Goal: Task Accomplishment & Management: Manage account settings

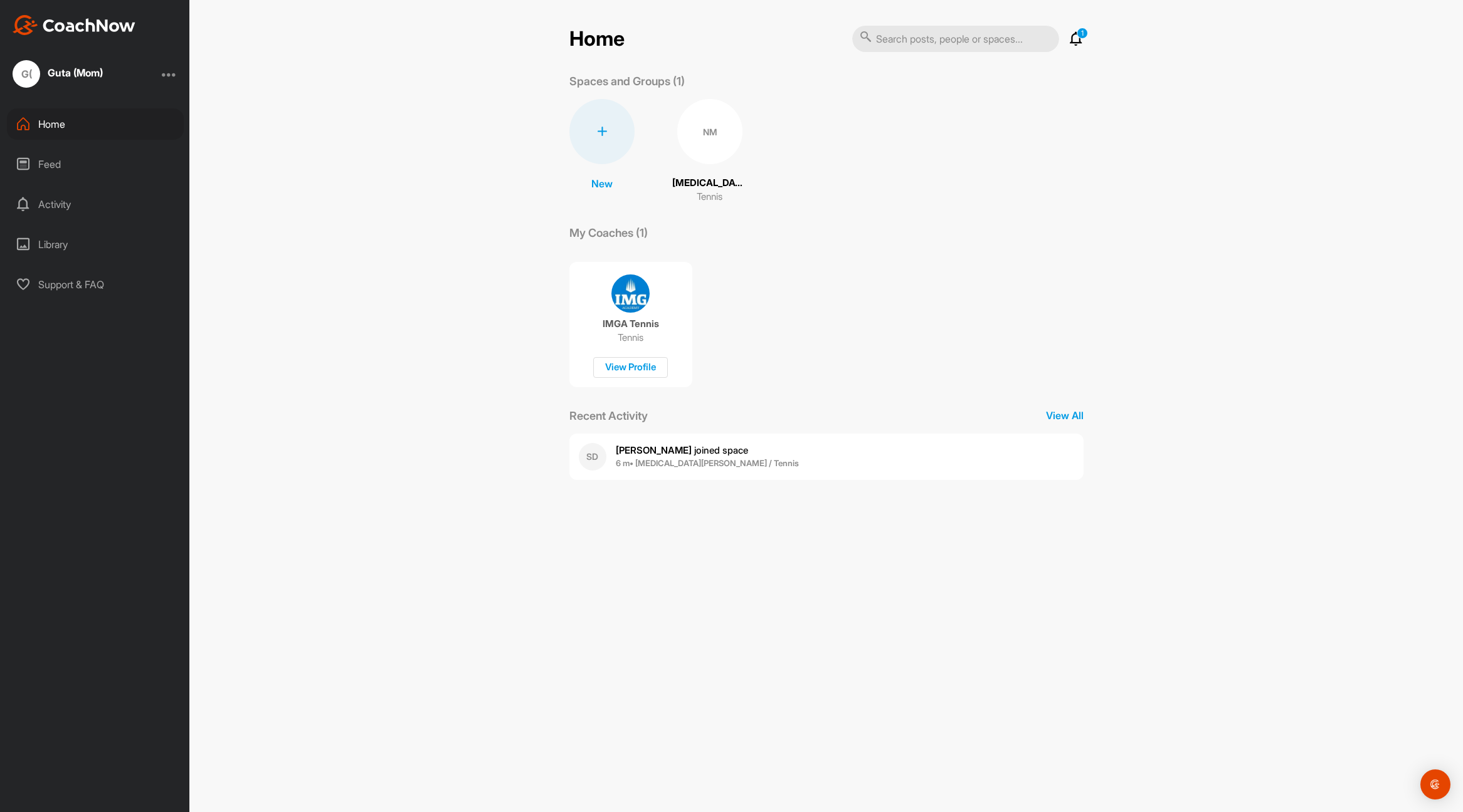
click at [172, 76] on div at bounding box center [169, 74] width 15 height 15
click at [152, 111] on div "Account Settings" at bounding box center [129, 108] width 98 height 40
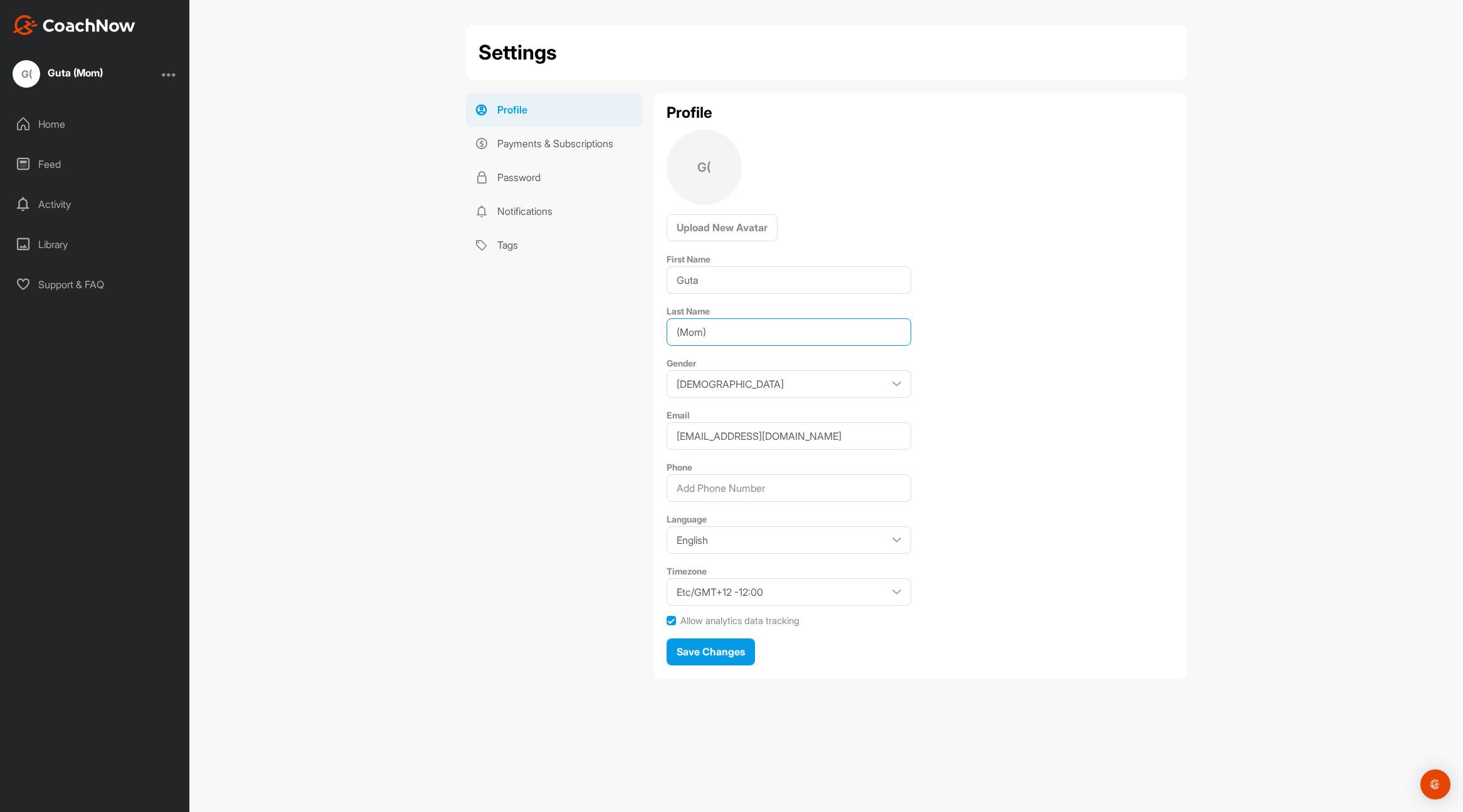
click at [777, 332] on input "(Mom)" at bounding box center [789, 332] width 245 height 28
drag, startPoint x: 800, startPoint y: 329, endPoint x: 660, endPoint y: 316, distance: 140.6
click at [660, 316] on div "Profile G( Upload New Avatar First Name Guta Last Name (Mom) Gender [DEMOGRAPHI…" at bounding box center [920, 385] width 533 height 586
type input "Mom"
click at [815, 484] on input "Phone" at bounding box center [789, 489] width 245 height 28
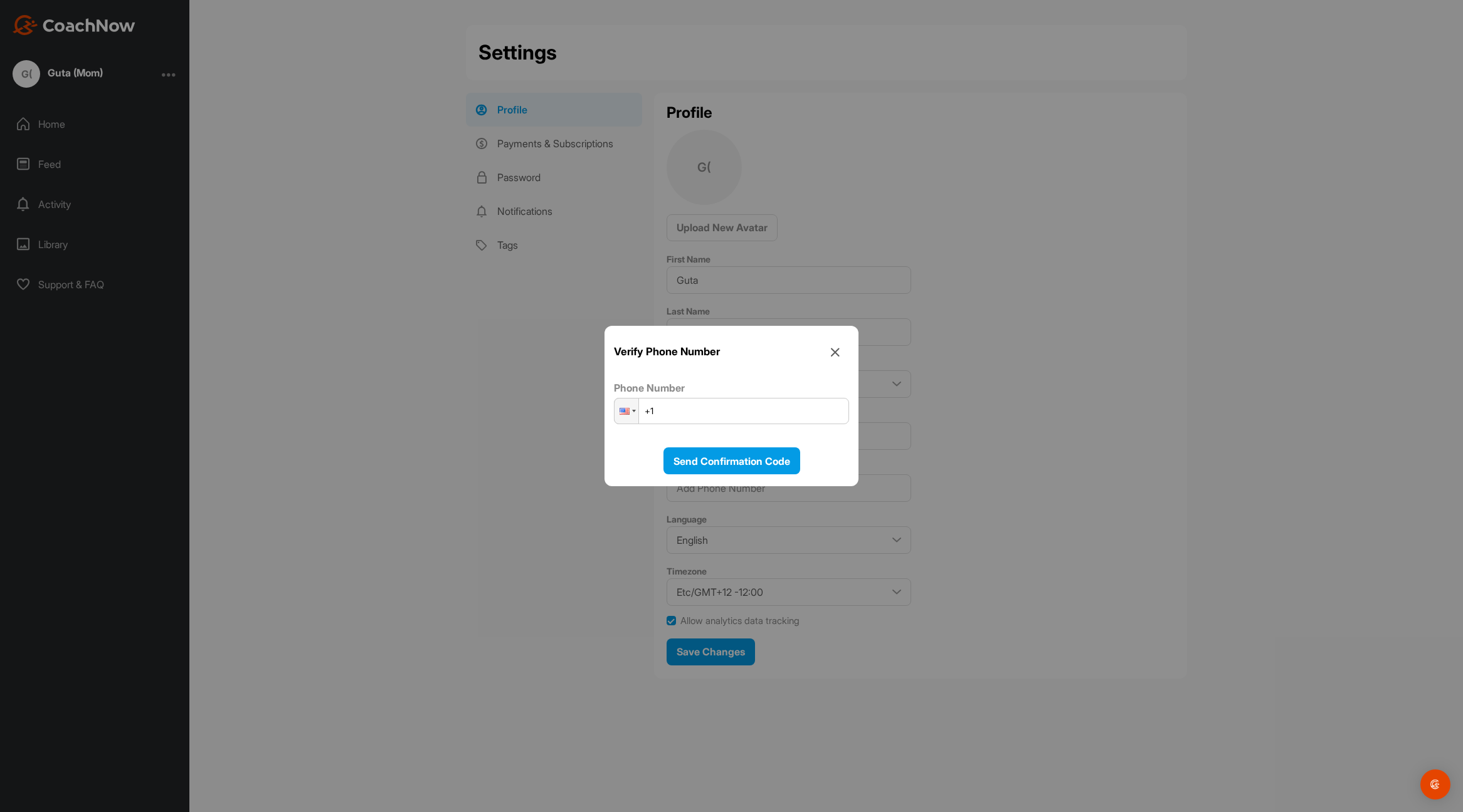
click at [778, 411] on input "+1" at bounding box center [731, 411] width 235 height 26
type input "[PHONE_NUMBER]"
click at [744, 456] on span "Send Confirmation Code" at bounding box center [731, 461] width 116 height 12
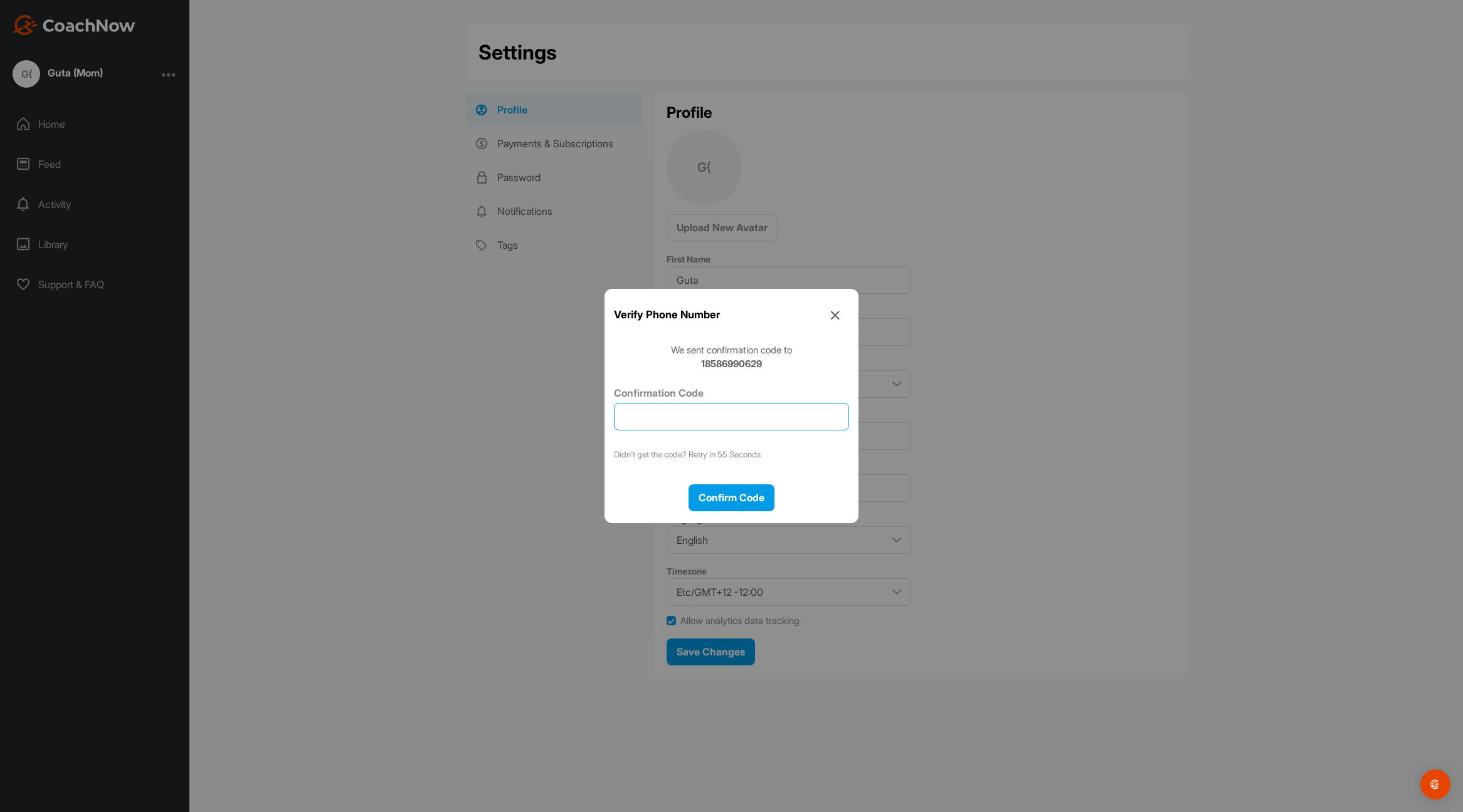
click at [700, 420] on input "Confirmation Code" at bounding box center [731, 417] width 235 height 28
type input "3"
type input "271352"
click at [730, 492] on span "Confirm Code" at bounding box center [731, 497] width 66 height 12
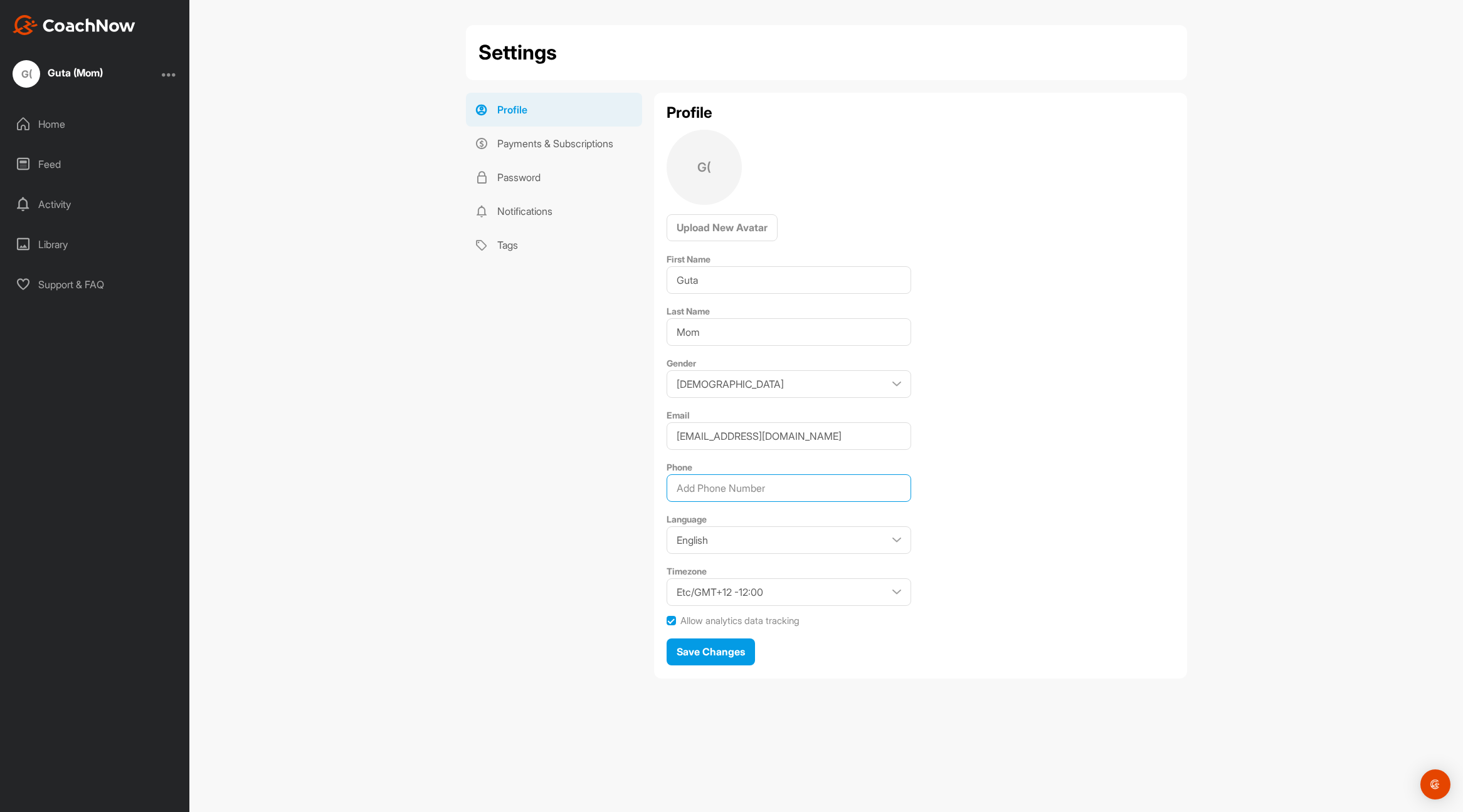
click at [845, 489] on input "Phone" at bounding box center [789, 489] width 245 height 28
type input "8586990629"
click at [725, 649] on span "Save Changes" at bounding box center [711, 651] width 68 height 12
click at [522, 110] on link "Profile" at bounding box center [554, 110] width 176 height 34
click at [172, 72] on div at bounding box center [169, 74] width 15 height 15
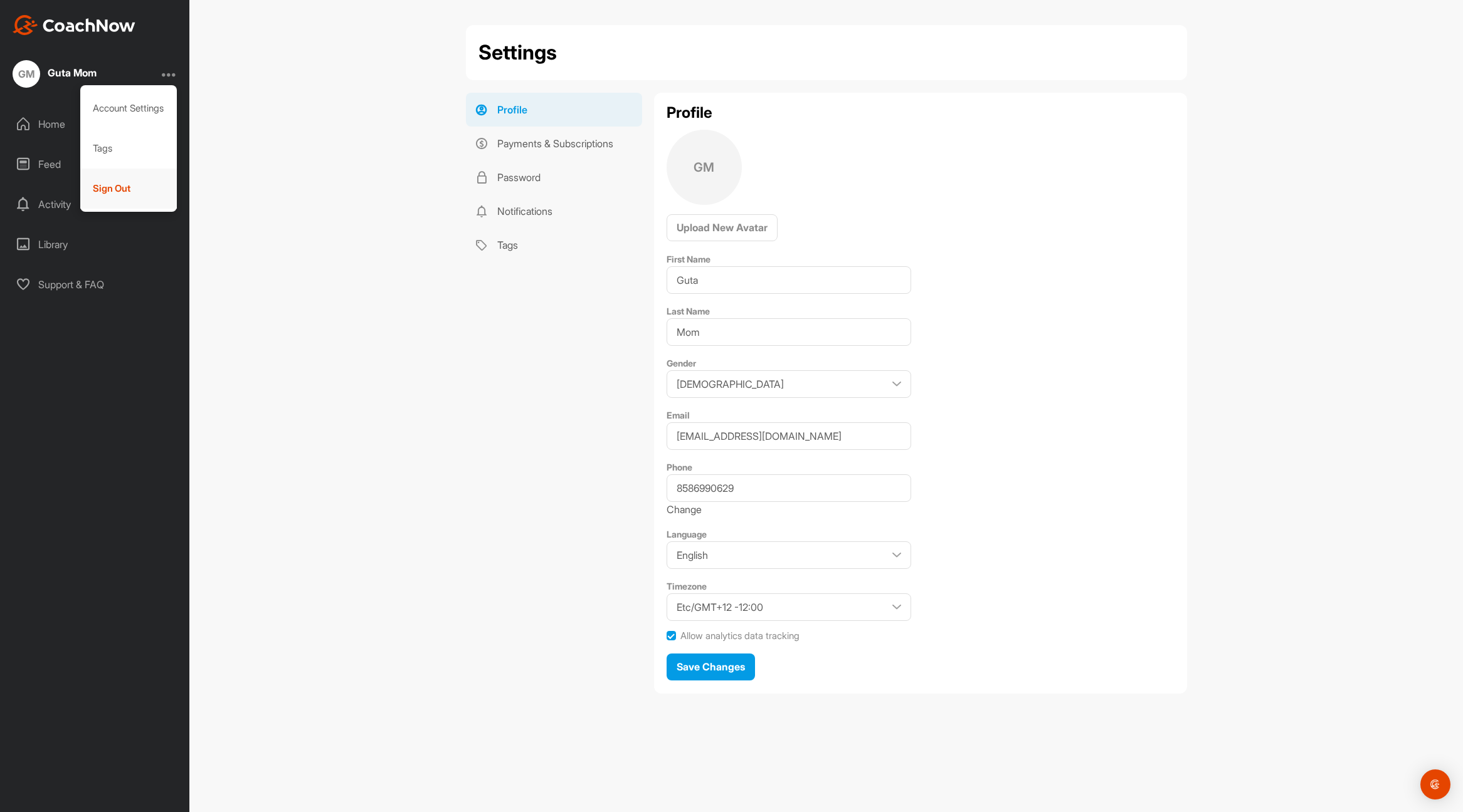
click at [100, 188] on div "Sign Out" at bounding box center [129, 188] width 98 height 40
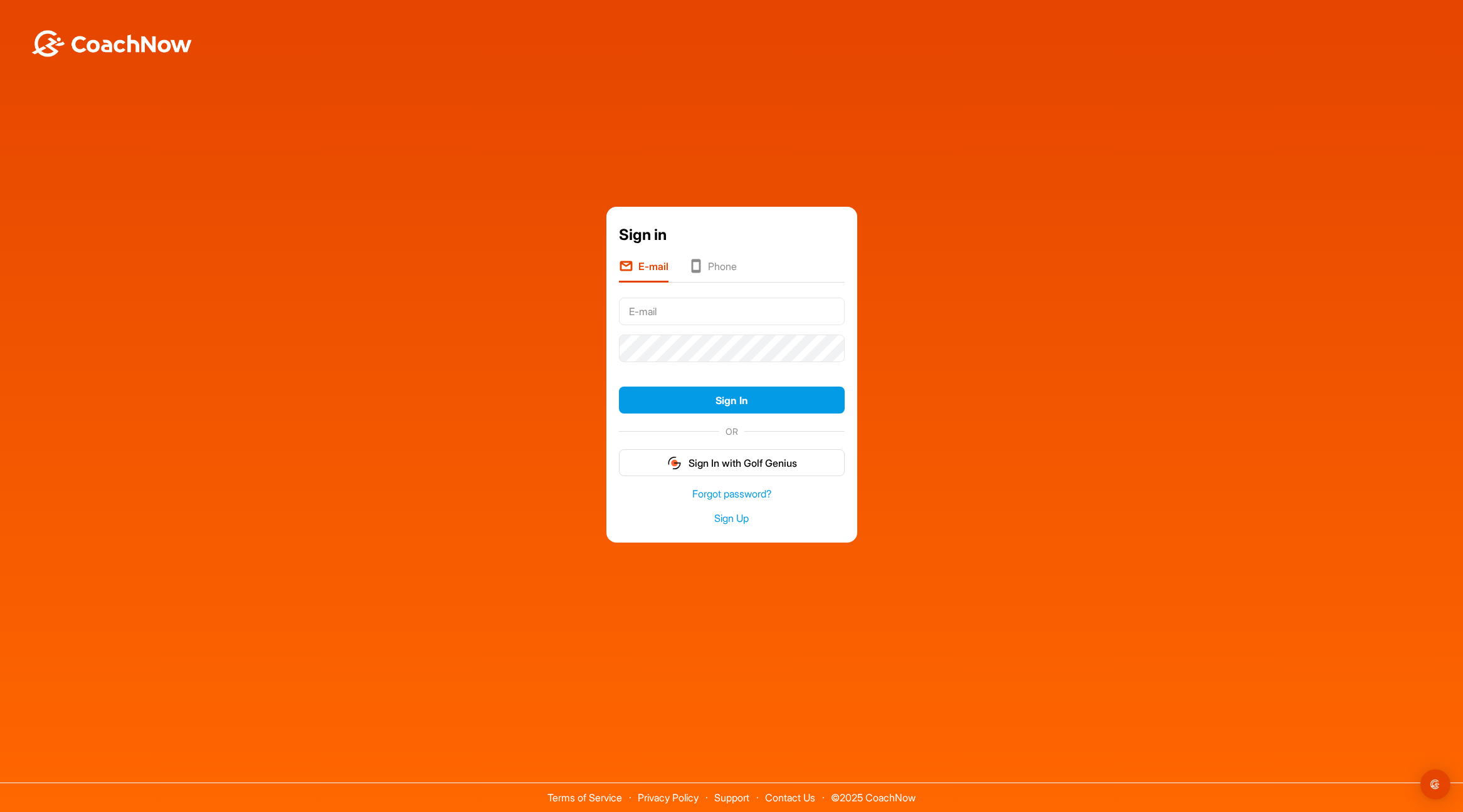
type input "[EMAIL_ADDRESS][DOMAIN_NAME]"
click at [991, 363] on div "Sign in E-mail Phone [EMAIL_ADDRESS][DOMAIN_NAME] Sign In OR Sign In with Golf …" at bounding box center [732, 374] width 1451 height 336
